Goal: Task Accomplishment & Management: Use online tool/utility

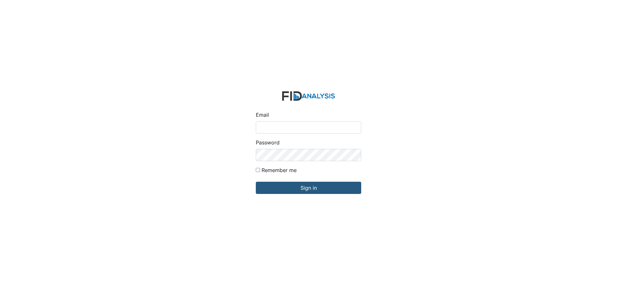
click at [288, 127] on input "Email" at bounding box center [308, 127] width 105 height 12
type input "[EMAIL_ADDRESS][DOMAIN_NAME]"
click at [256, 182] on input "Sign in" at bounding box center [308, 188] width 105 height 12
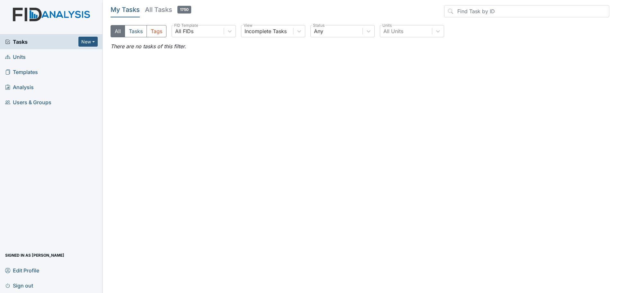
click at [14, 59] on span "Units" at bounding box center [15, 57] width 21 height 10
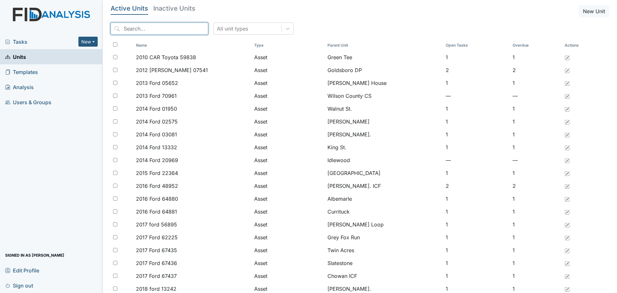
click at [138, 28] on input "search" at bounding box center [160, 28] width 98 height 12
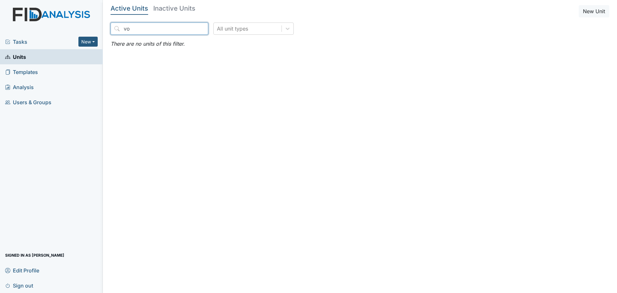
type input "v"
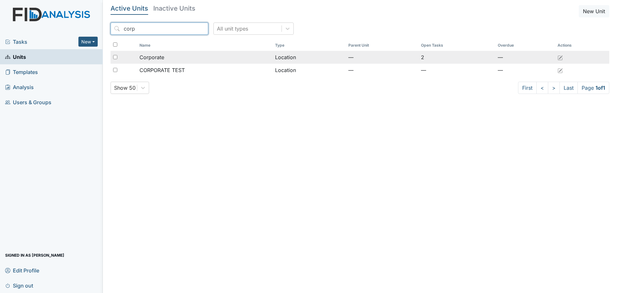
type input "corp"
click at [138, 57] on td "Corporate" at bounding box center [205, 57] width 136 height 13
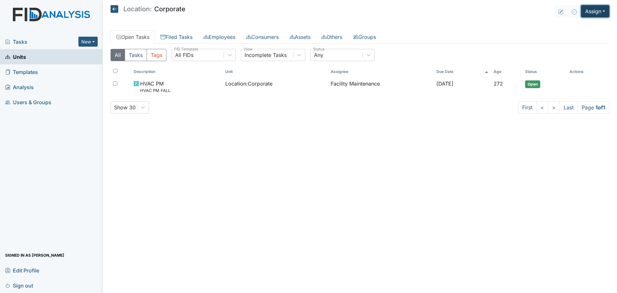
click at [591, 9] on button "Assign" at bounding box center [595, 11] width 28 height 12
click at [583, 37] on link "Assign Inspection" at bounding box center [580, 36] width 58 height 10
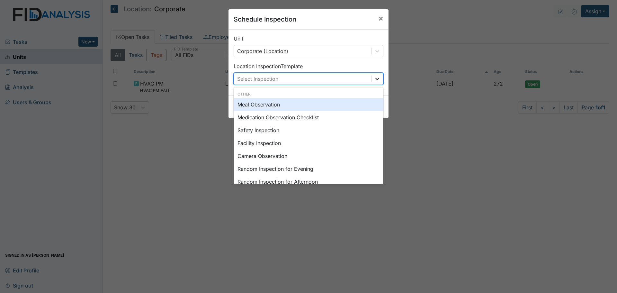
click at [374, 80] on icon at bounding box center [377, 79] width 6 height 6
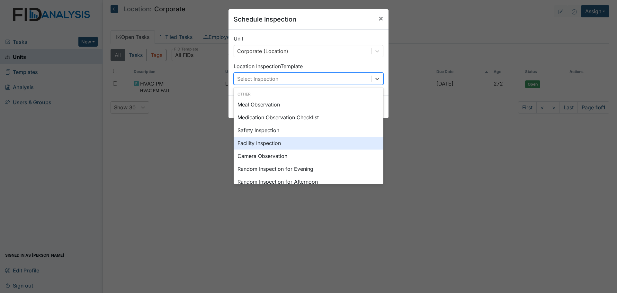
scroll to position [96, 0]
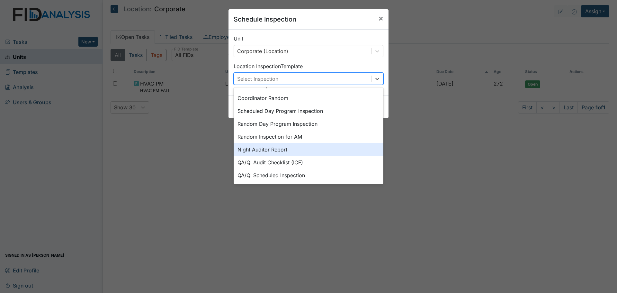
click at [282, 151] on div "Night Auditor Report" at bounding box center [309, 149] width 150 height 13
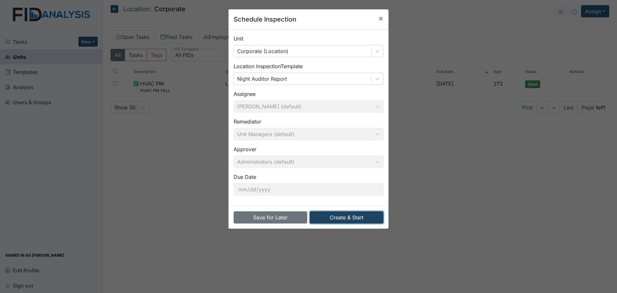
click at [336, 218] on button "Create & Start" at bounding box center [347, 217] width 74 height 12
